Goal: Information Seeking & Learning: Learn about a topic

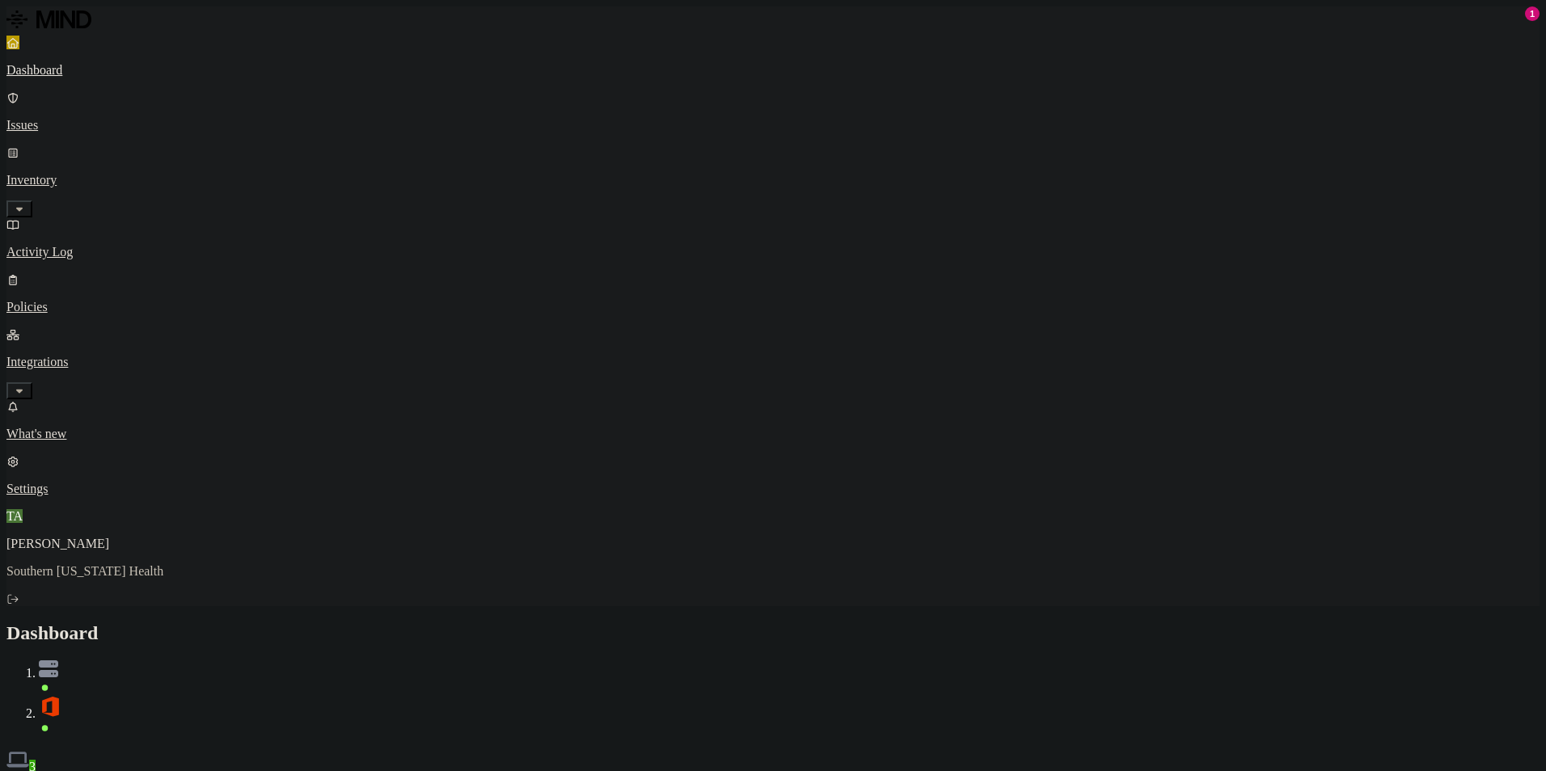
click at [513, 770] on div "Discovery Detection Prevention" at bounding box center [772, 782] width 1533 height 17
click at [88, 118] on p "Issues" at bounding box center [772, 125] width 1533 height 15
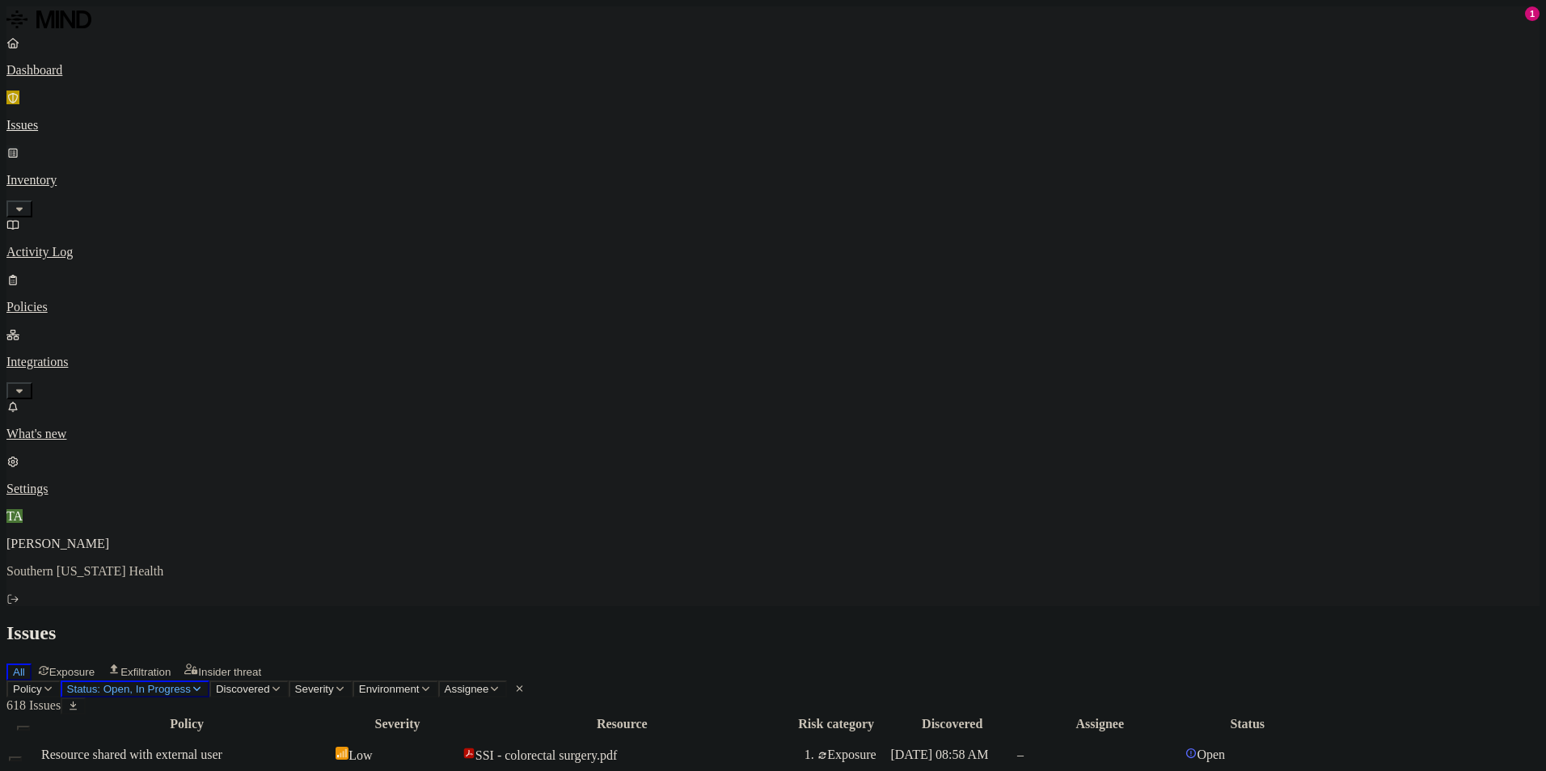
click at [63, 173] on p "Inventory" at bounding box center [772, 180] width 1533 height 15
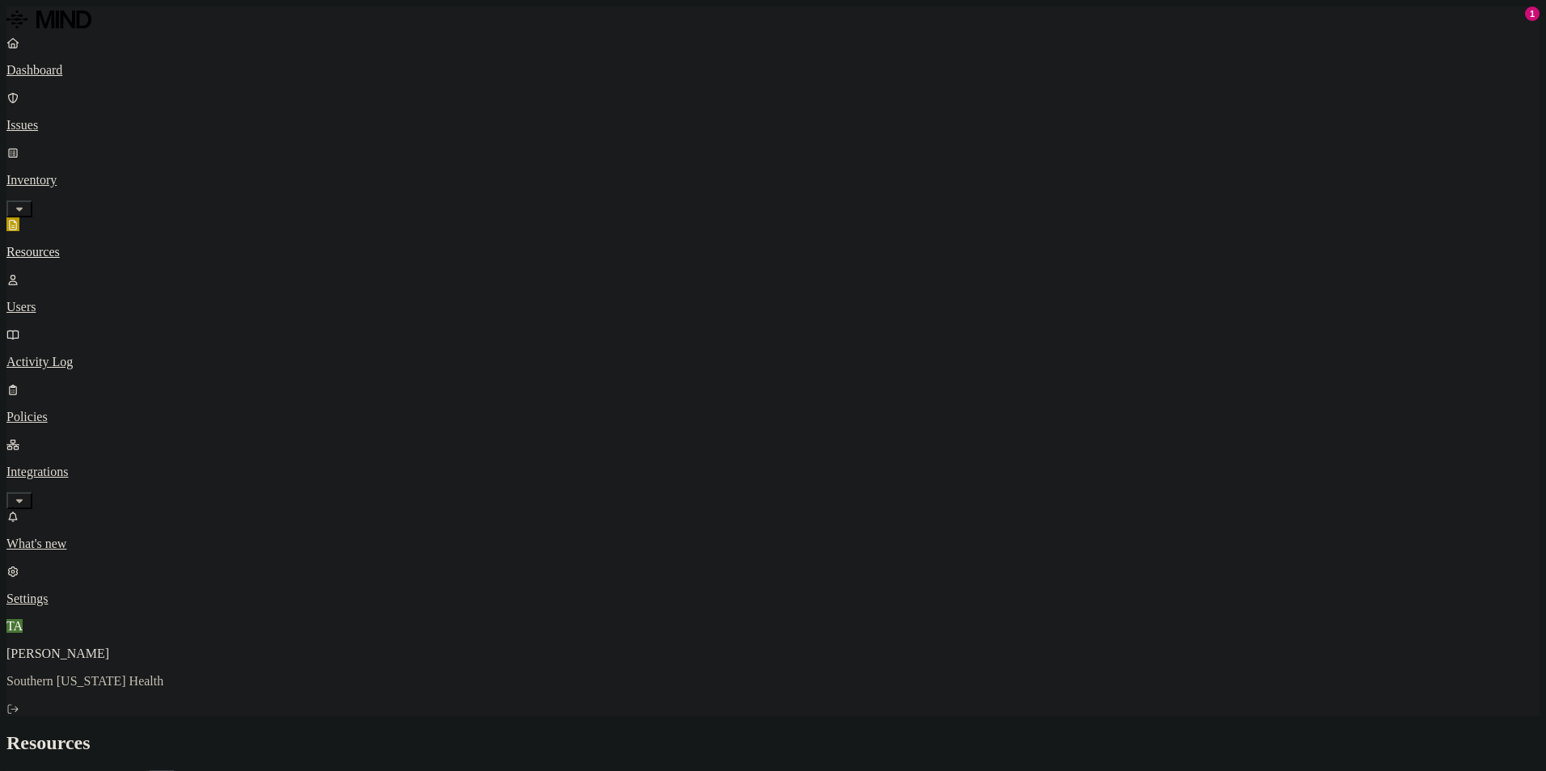
click at [77, 355] on p "Activity Log" at bounding box center [772, 362] width 1533 height 15
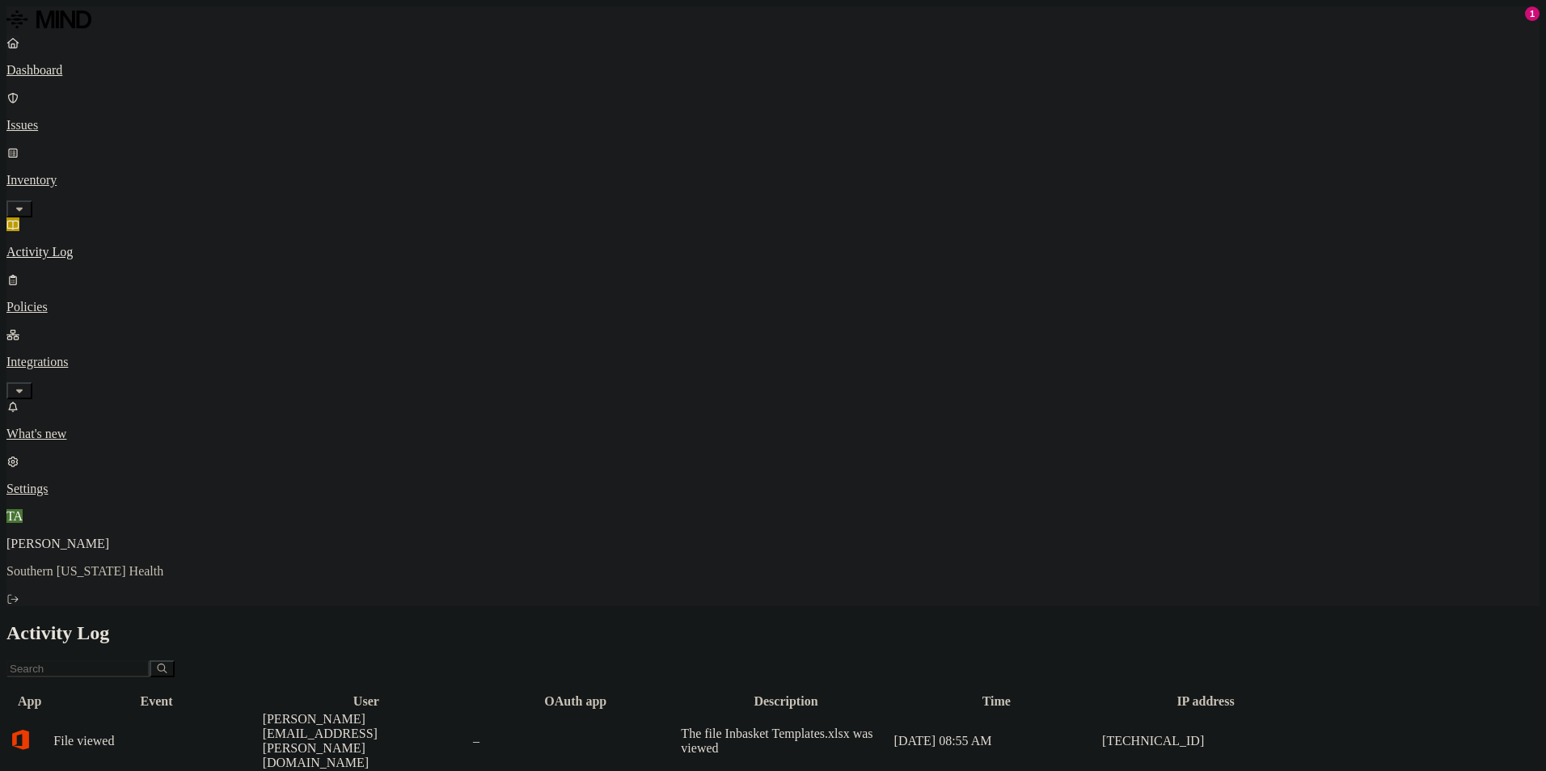
click at [61, 65] on p "Dashboard" at bounding box center [772, 70] width 1533 height 15
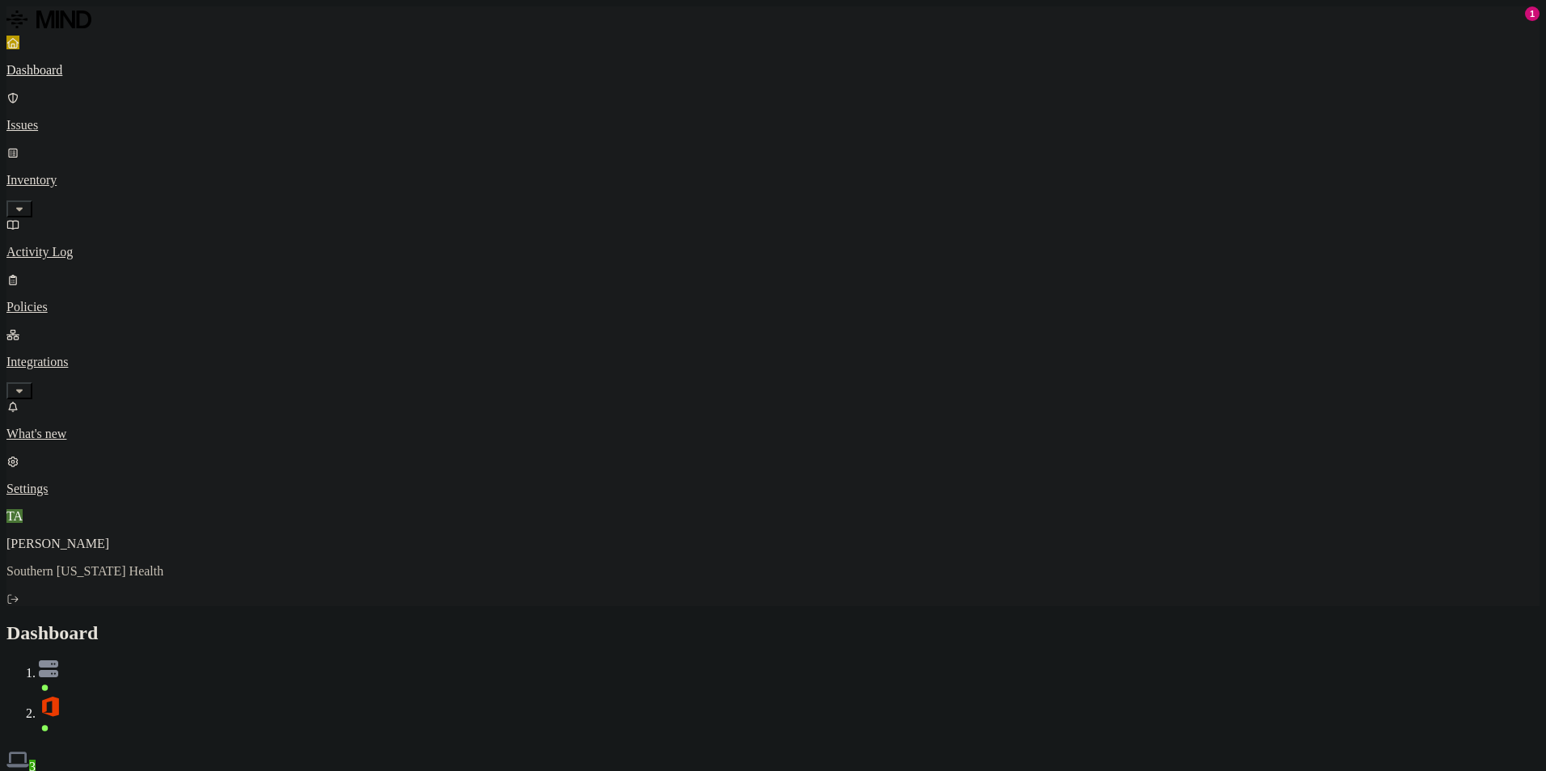
drag, startPoint x: 581, startPoint y: 145, endPoint x: 623, endPoint y: 144, distance: 42.1
drag, startPoint x: 734, startPoint y: 137, endPoint x: 781, endPoint y: 137, distance: 46.9
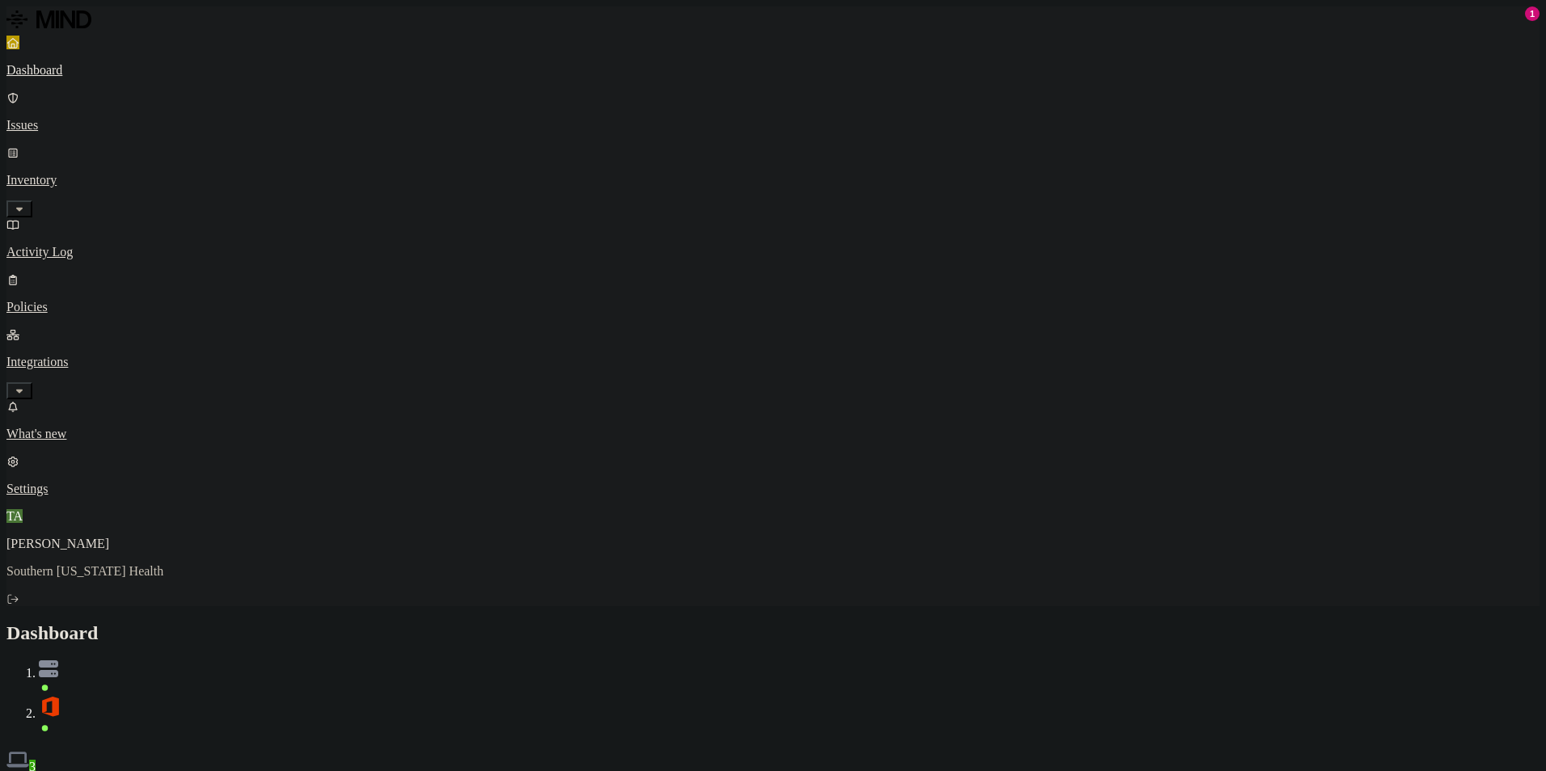
click at [93, 118] on p "Issues" at bounding box center [772, 125] width 1533 height 15
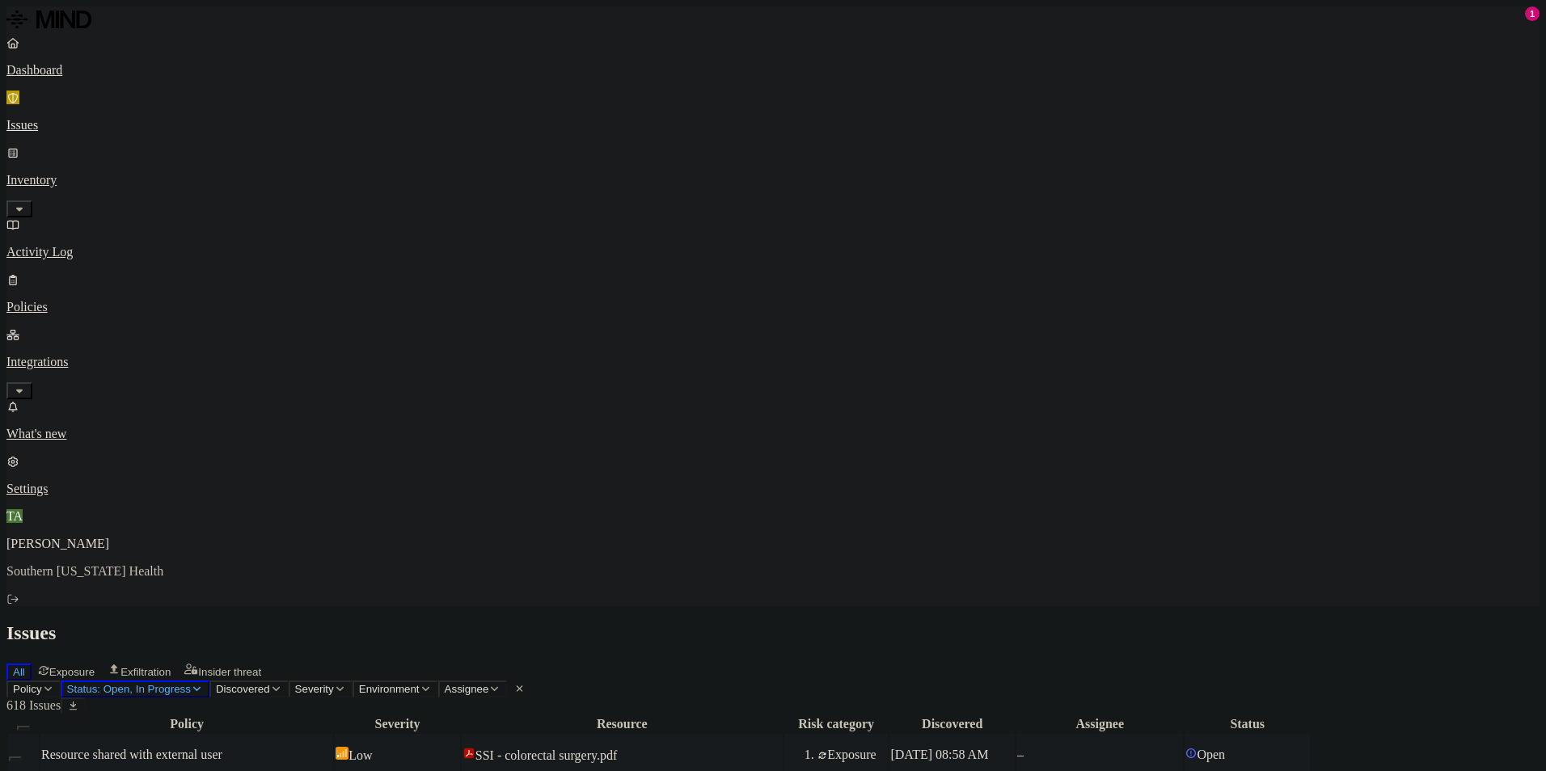
click at [333, 734] on td "Resource shared with external user" at bounding box center [186, 755] width 293 height 42
drag, startPoint x: 61, startPoint y: 219, endPoint x: 72, endPoint y: 216, distance: 11.8
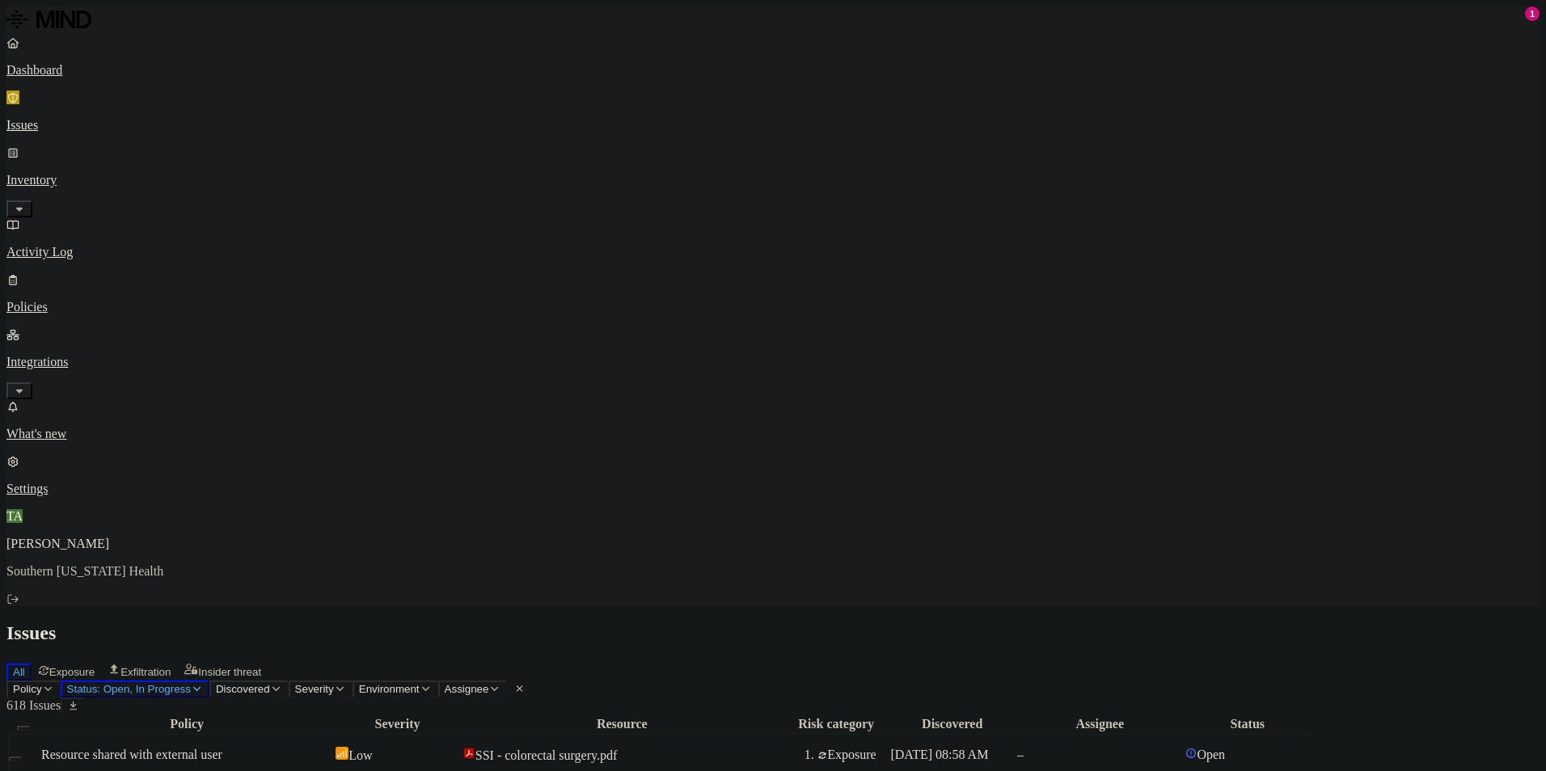
click at [61, 355] on p "Integrations" at bounding box center [772, 362] width 1533 height 15
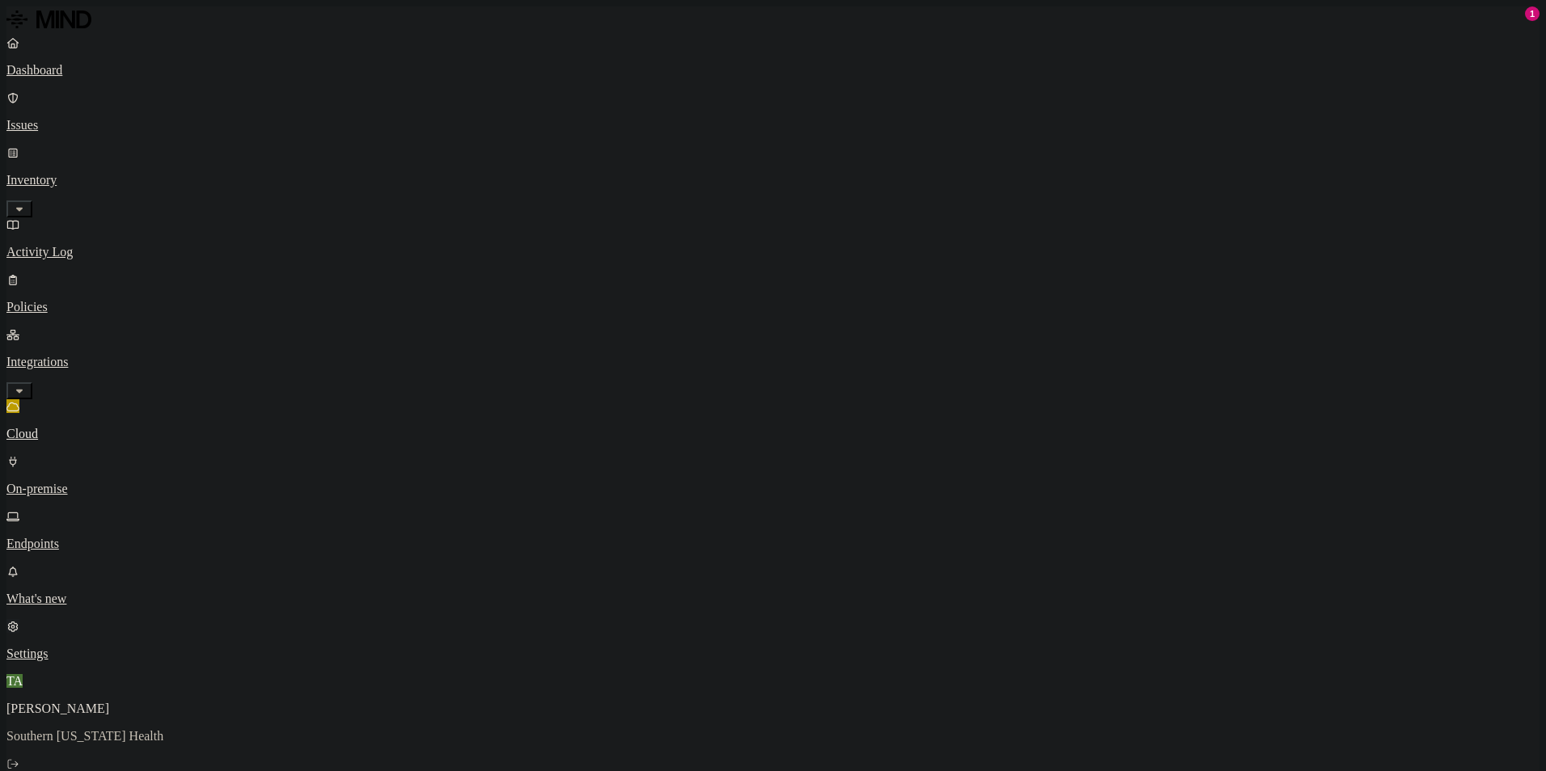
click at [65, 661] on p "Settings" at bounding box center [772, 654] width 1533 height 15
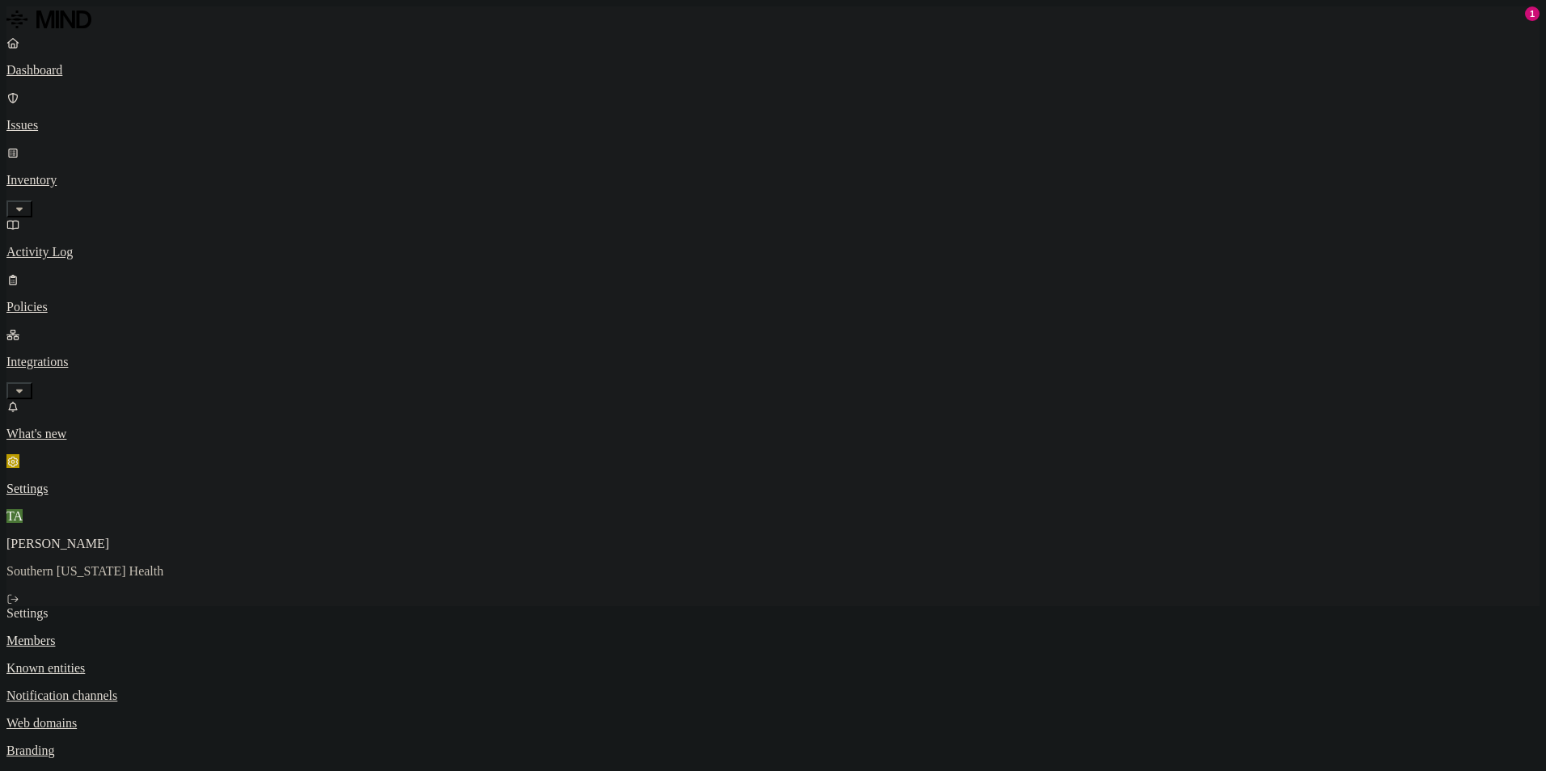
click at [234, 661] on link "Known entities" at bounding box center [772, 668] width 1533 height 15
click at [84, 68] on p "Dashboard" at bounding box center [772, 70] width 1533 height 15
click at [41, 118] on p "Issues" at bounding box center [772, 125] width 1533 height 15
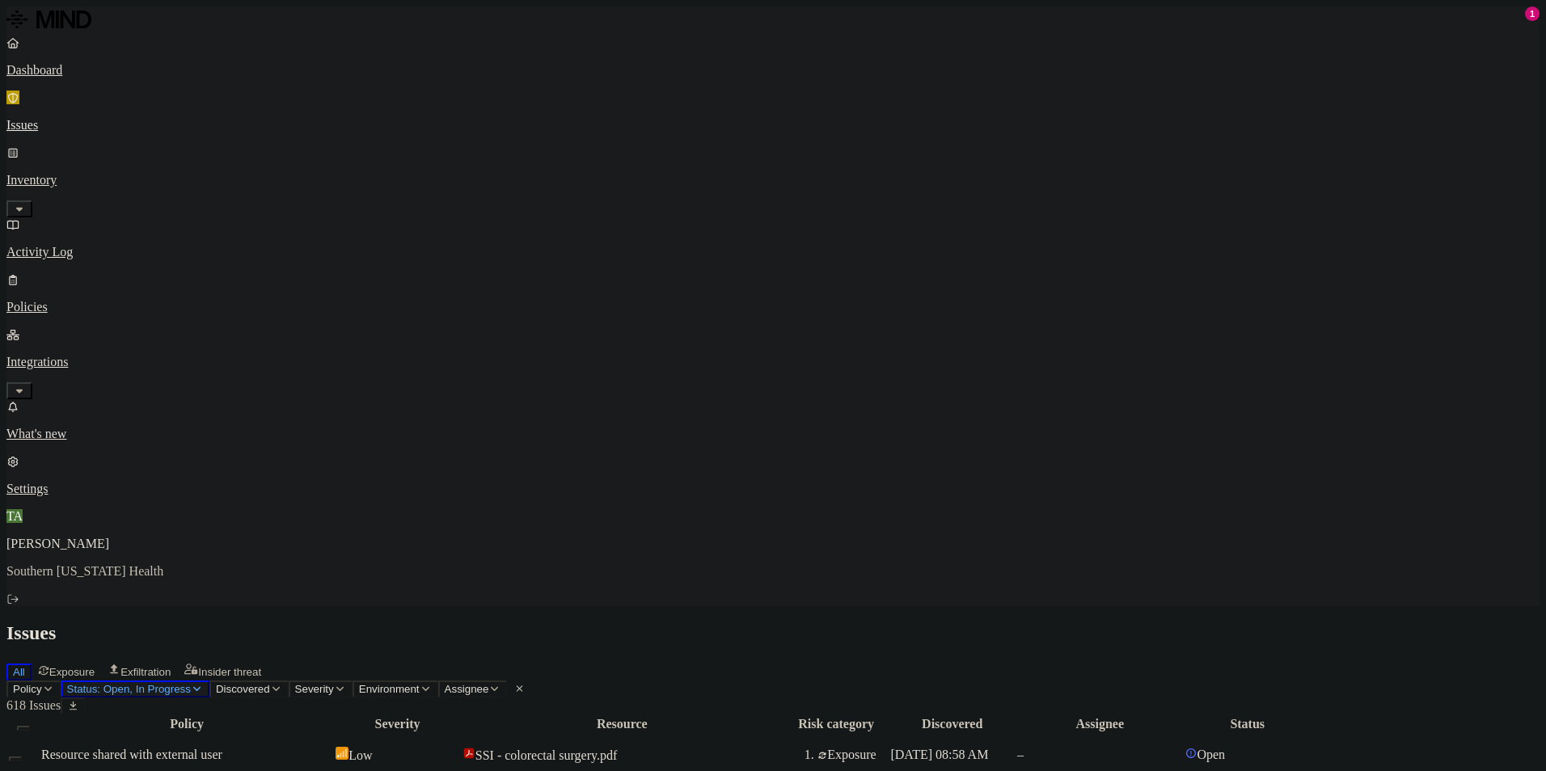
click at [209, 681] on button "Status: Open, In Progress" at bounding box center [135, 689] width 149 height 17
click at [605, 622] on div "Issues" at bounding box center [772, 633] width 1533 height 22
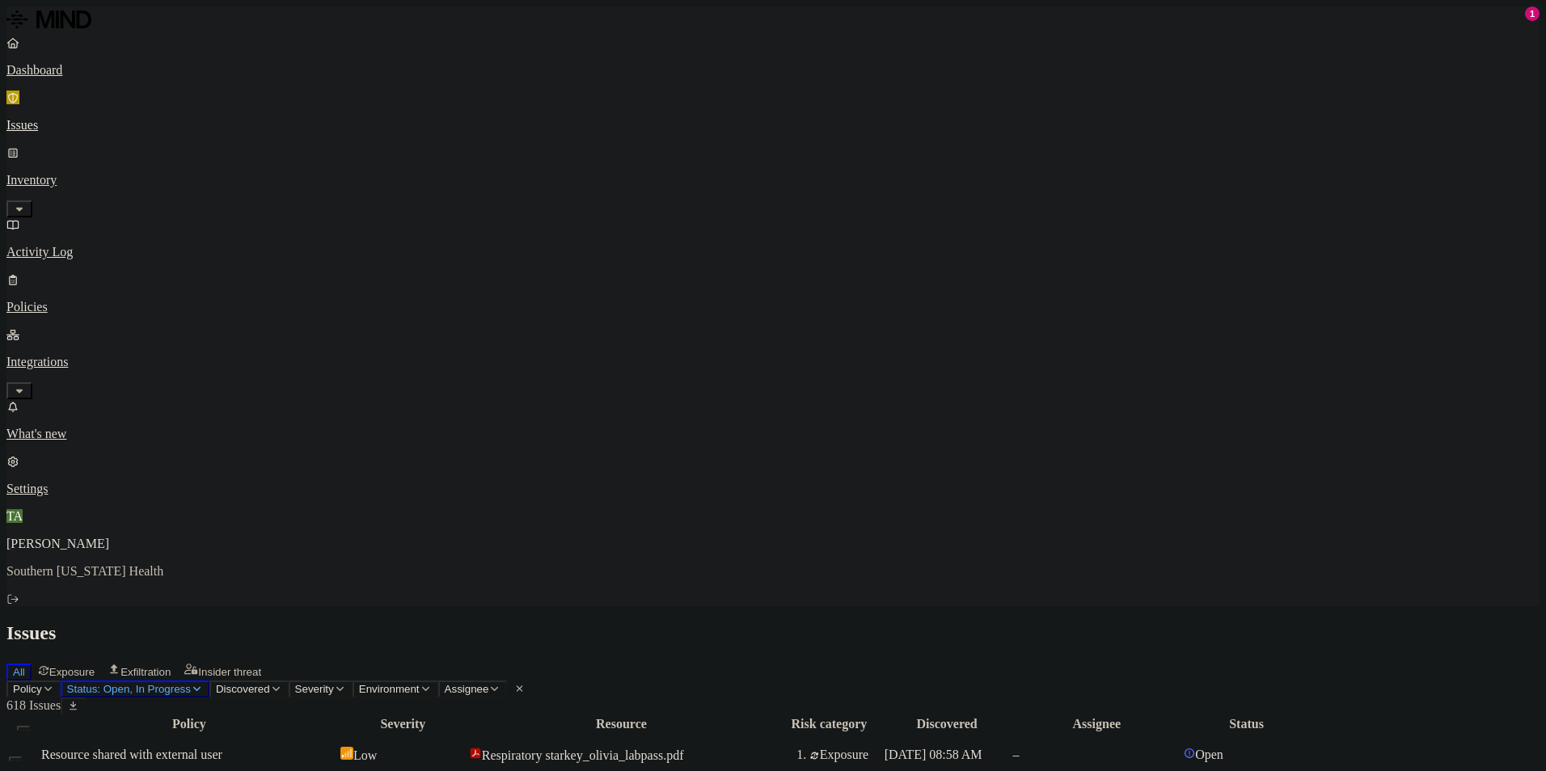
scroll to position [0, 0]
click at [337, 748] on div "Resource shared with external user" at bounding box center [189, 755] width 296 height 15
click at [835, 660] on div "All Exposure Exfiltration Insider threat" at bounding box center [772, 670] width 1533 height 20
click at [466, 717] on div "Severity" at bounding box center [402, 724] width 125 height 15
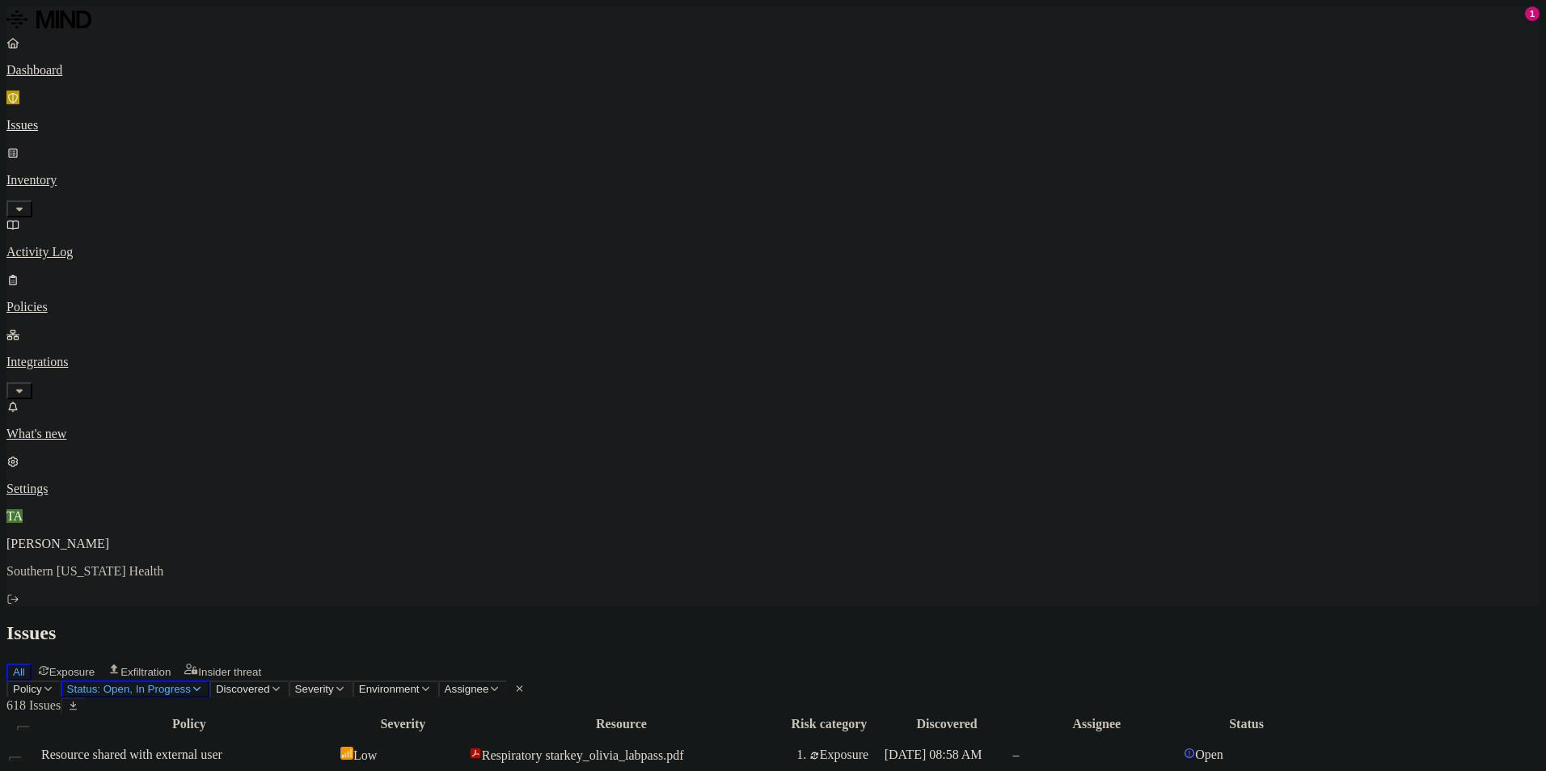
click at [334, 683] on span "Severity" at bounding box center [314, 689] width 39 height 12
click at [516, 154] on button "button" at bounding box center [522, 151] width 13 height 5
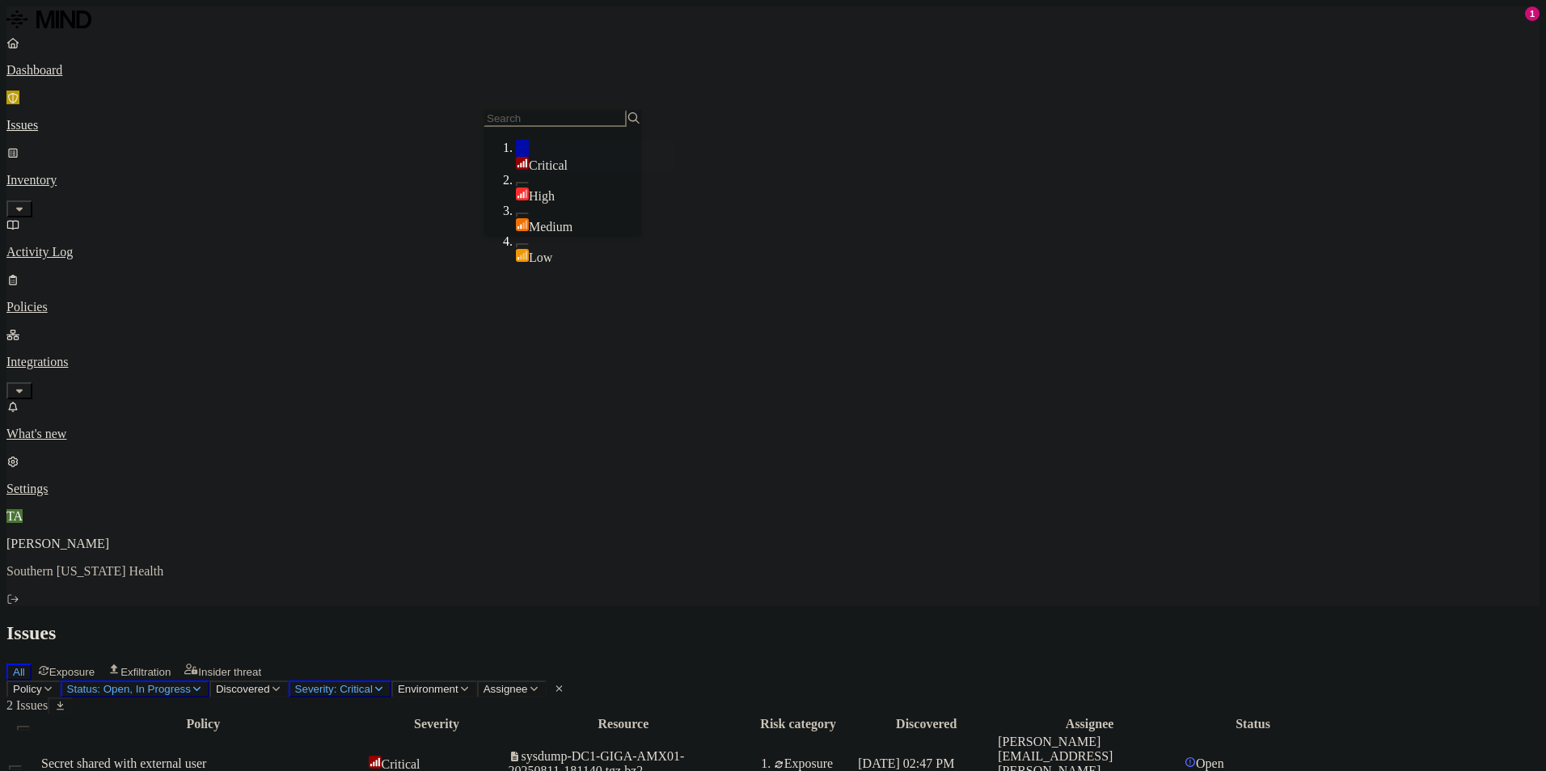
click at [907, 622] on div "Issues" at bounding box center [772, 633] width 1533 height 22
click at [365, 757] on div "Secret shared with external user" at bounding box center [203, 764] width 324 height 15
click at [252, 715] on div "Policy Severity Resource Risk category Discovered Assignee Status Secret shared…" at bounding box center [772, 786] width 1533 height 142
click at [461, 715] on div "Policy Severity Resource Risk category Discovered Assignee Status Secret shared…" at bounding box center [772, 786] width 1533 height 142
click at [596, 715] on div "Policy Severity Resource Risk category Discovered Assignee Status Secret shared…" at bounding box center [772, 786] width 1533 height 142
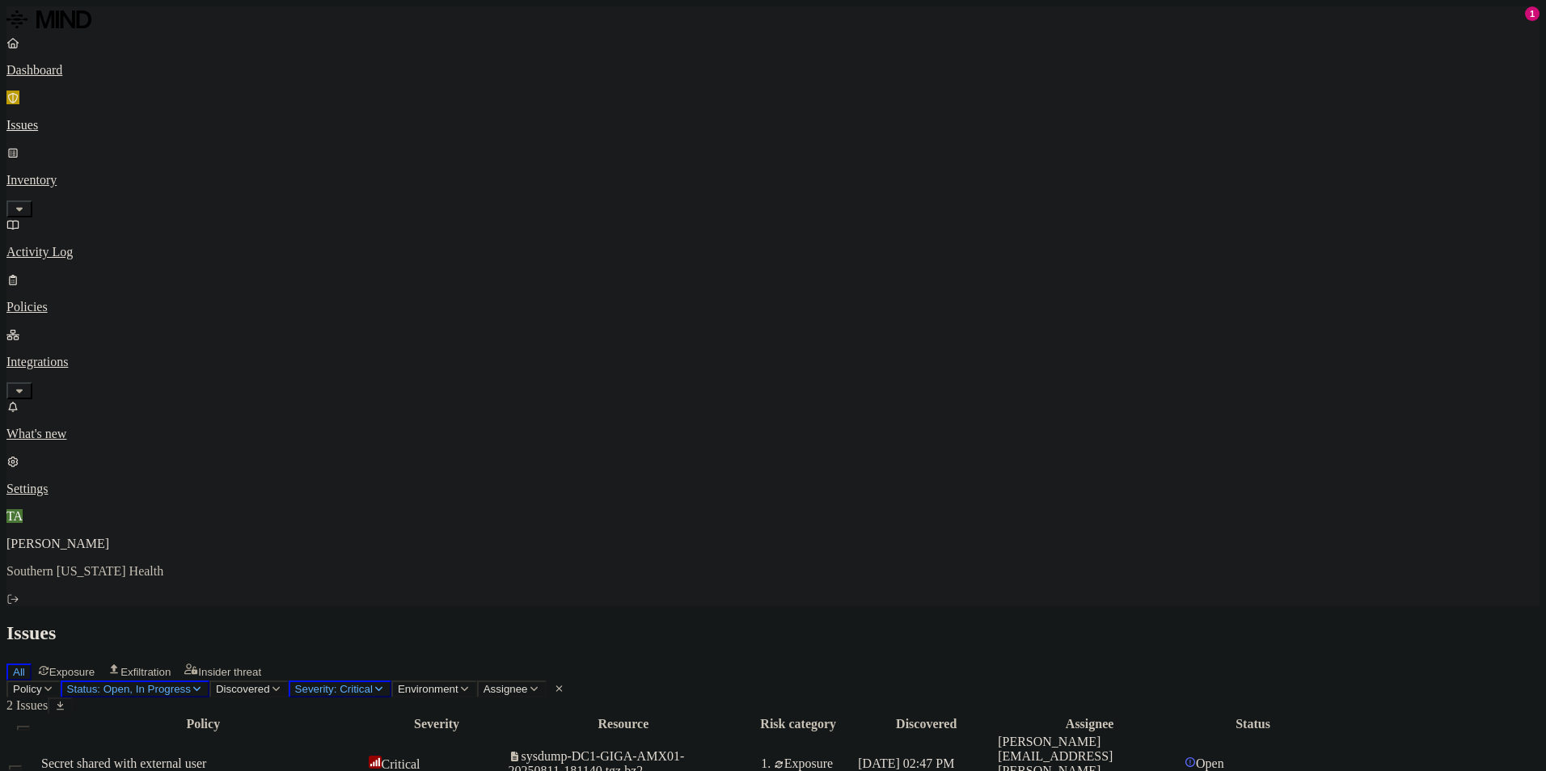
click at [597, 715] on div "Policy Severity Resource Risk category Discovered Assignee Status Secret shared…" at bounding box center [772, 786] width 1533 height 142
click at [373, 683] on span "Severity: Critical" at bounding box center [334, 689] width 78 height 12
click at [548, 189] on span "High" at bounding box center [542, 196] width 26 height 14
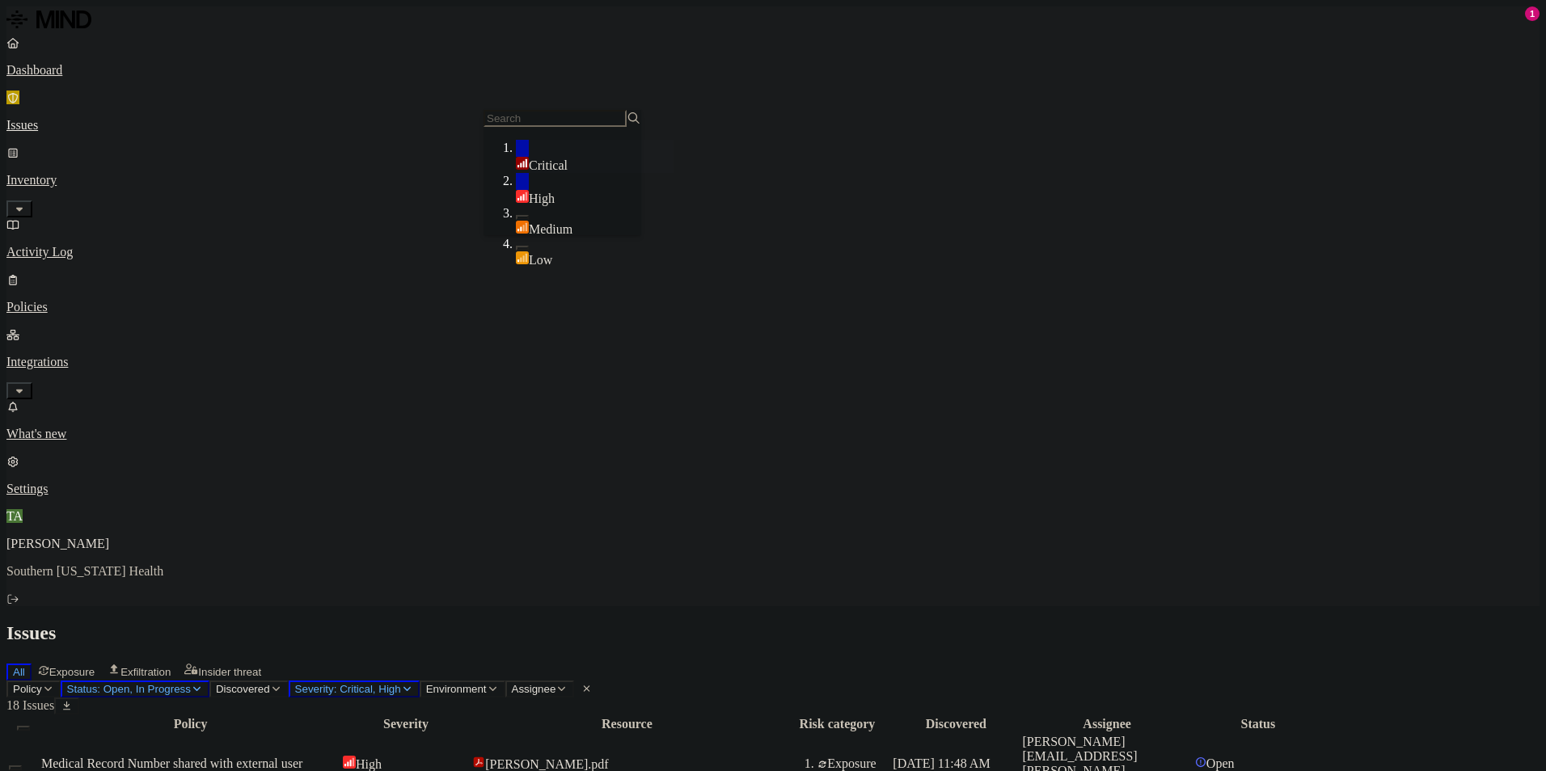
click at [516, 158] on div "Critical" at bounding box center [595, 156] width 158 height 33
click at [802, 622] on div "Issues" at bounding box center [772, 633] width 1533 height 22
click at [770, 660] on div "All Exposure Exfiltration Insider threat" at bounding box center [772, 670] width 1533 height 20
click at [817, 660] on div "All Exposure Exfiltration Insider threat" at bounding box center [772, 670] width 1533 height 20
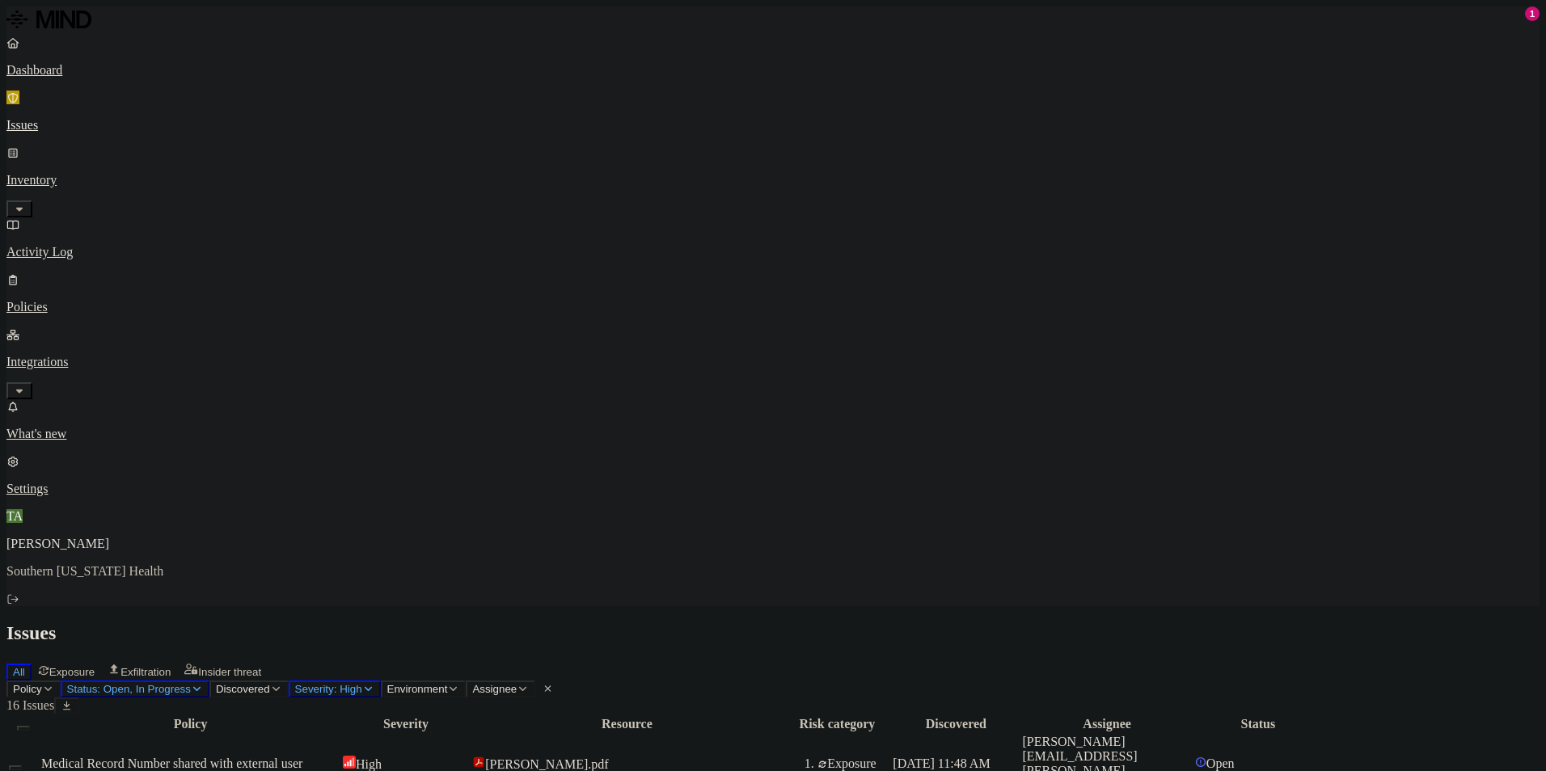
scroll to position [162, 0]
click at [913, 660] on div "All Exposure Exfiltration Insider threat" at bounding box center [772, 670] width 1533 height 20
click at [372, 687] on icon "button" at bounding box center [368, 689] width 7 height 4
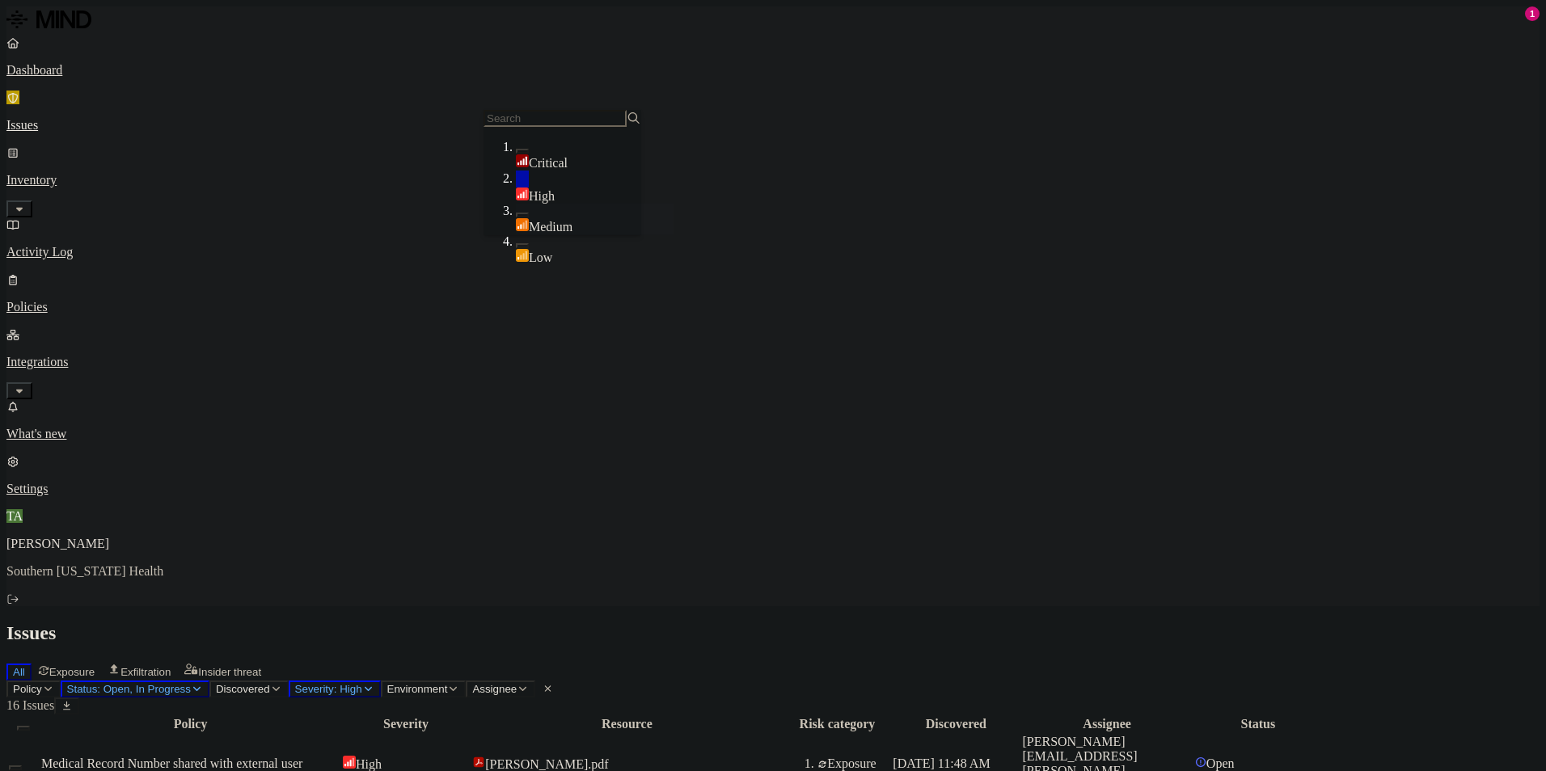
click at [516, 188] on button "button" at bounding box center [522, 179] width 13 height 17
click at [516, 207] on div "Medium" at bounding box center [595, 219] width 158 height 31
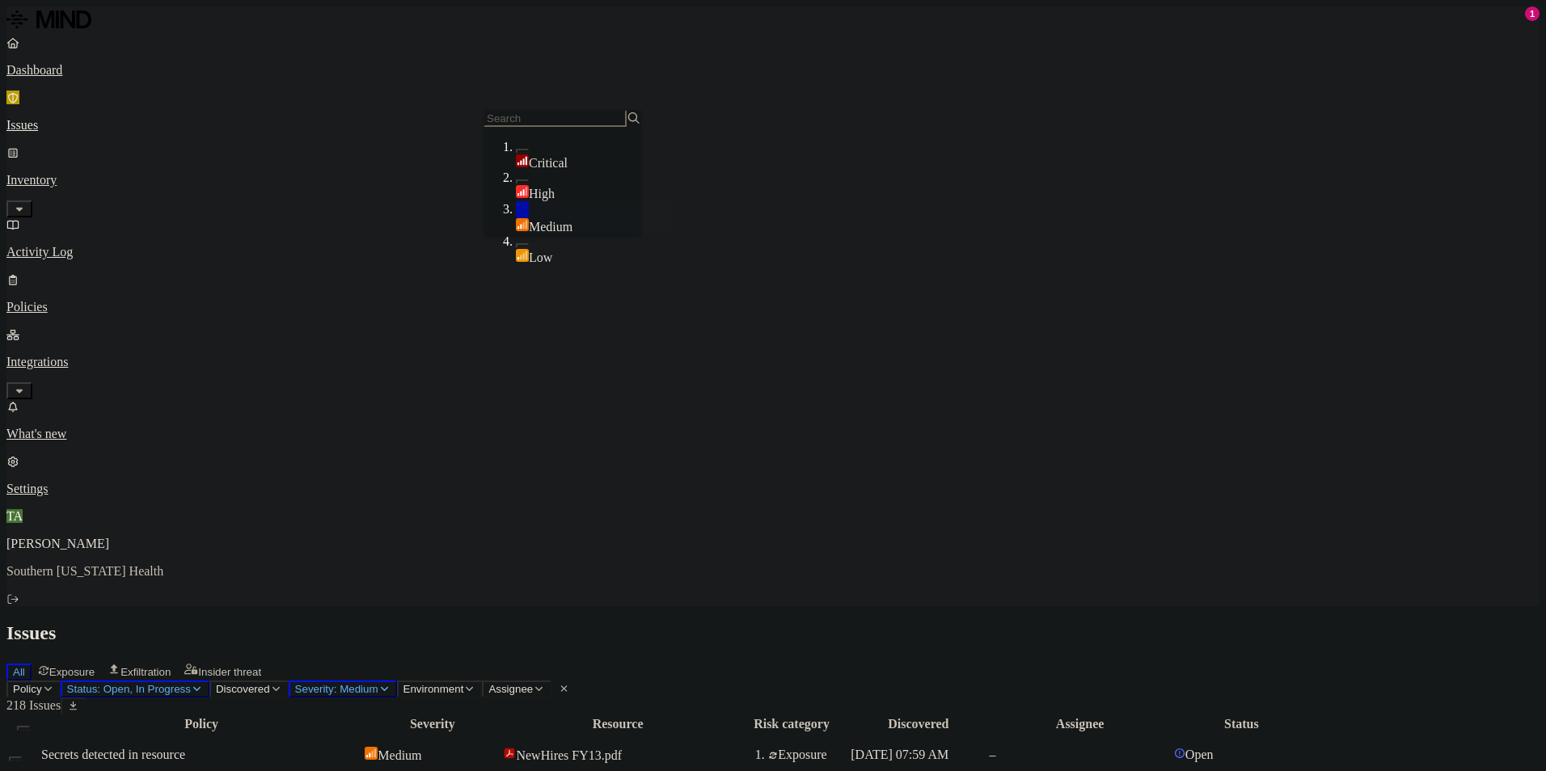
click at [608, 622] on div "Issues" at bounding box center [772, 633] width 1533 height 22
click at [390, 684] on icon "button" at bounding box center [384, 689] width 12 height 10
click at [516, 184] on div "High" at bounding box center [595, 186] width 158 height 31
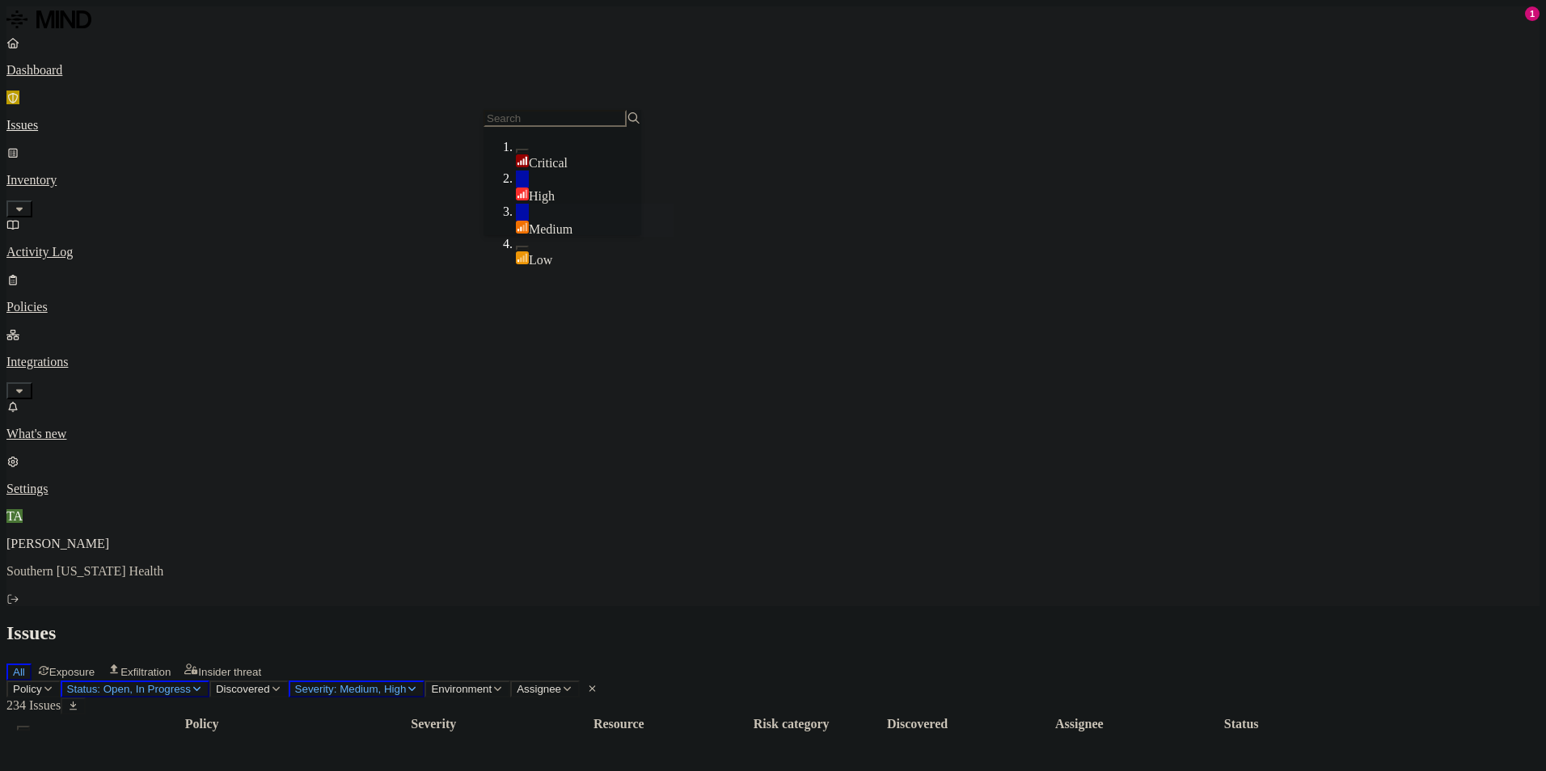
click at [516, 214] on button "button" at bounding box center [522, 212] width 13 height 17
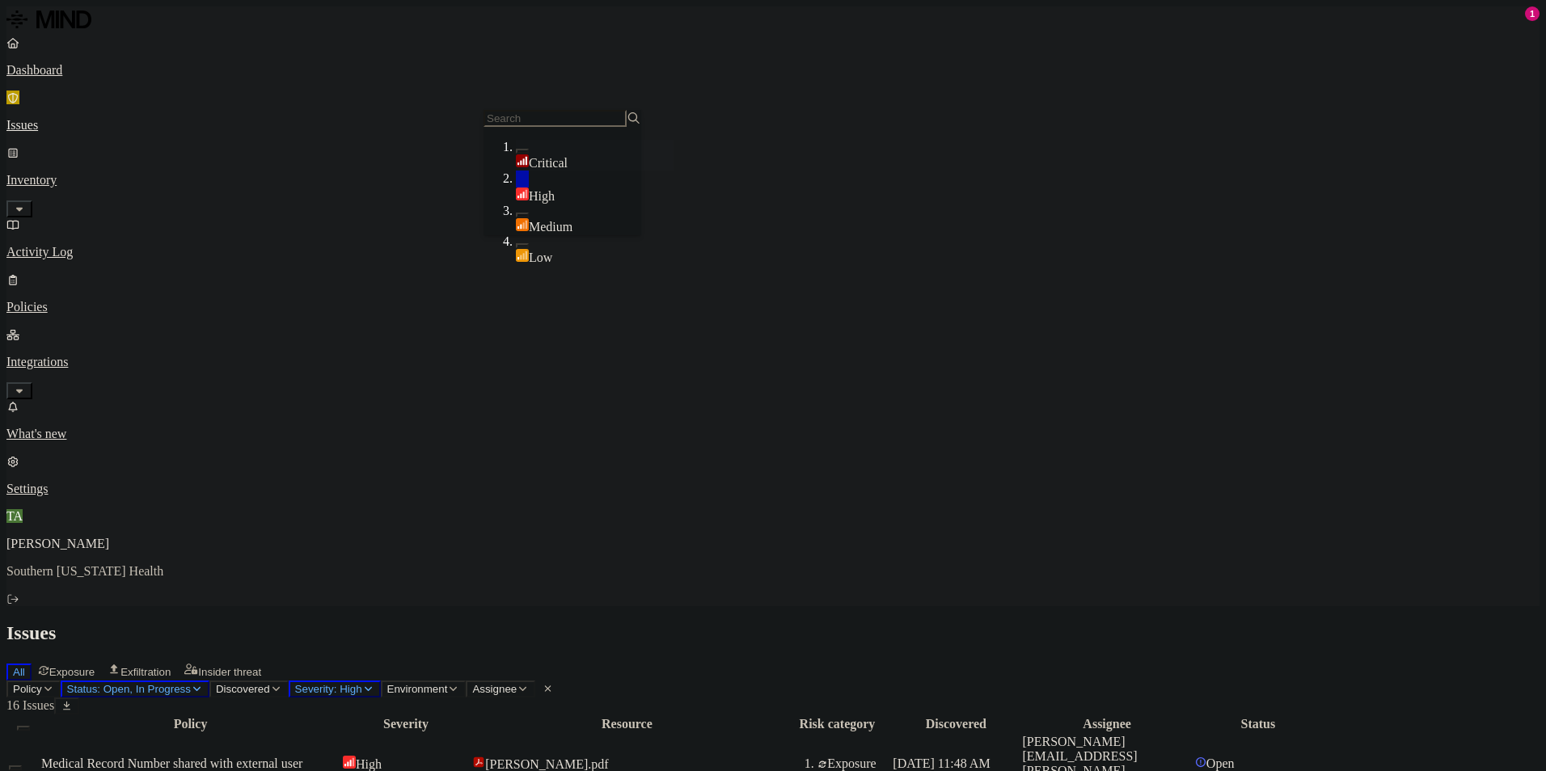
click at [608, 622] on h2 "Issues" at bounding box center [772, 633] width 1533 height 22
click at [796, 660] on div "All Exposure Exfiltration Insider threat" at bounding box center [772, 670] width 1533 height 20
drag, startPoint x: 749, startPoint y: 70, endPoint x: 764, endPoint y: 1, distance: 71.0
click at [749, 660] on div "All Exposure Exfiltration Insider threat" at bounding box center [772, 670] width 1533 height 20
click at [833, 622] on h2 "Issues" at bounding box center [772, 633] width 1533 height 22
